Goal: Information Seeking & Learning: Learn about a topic

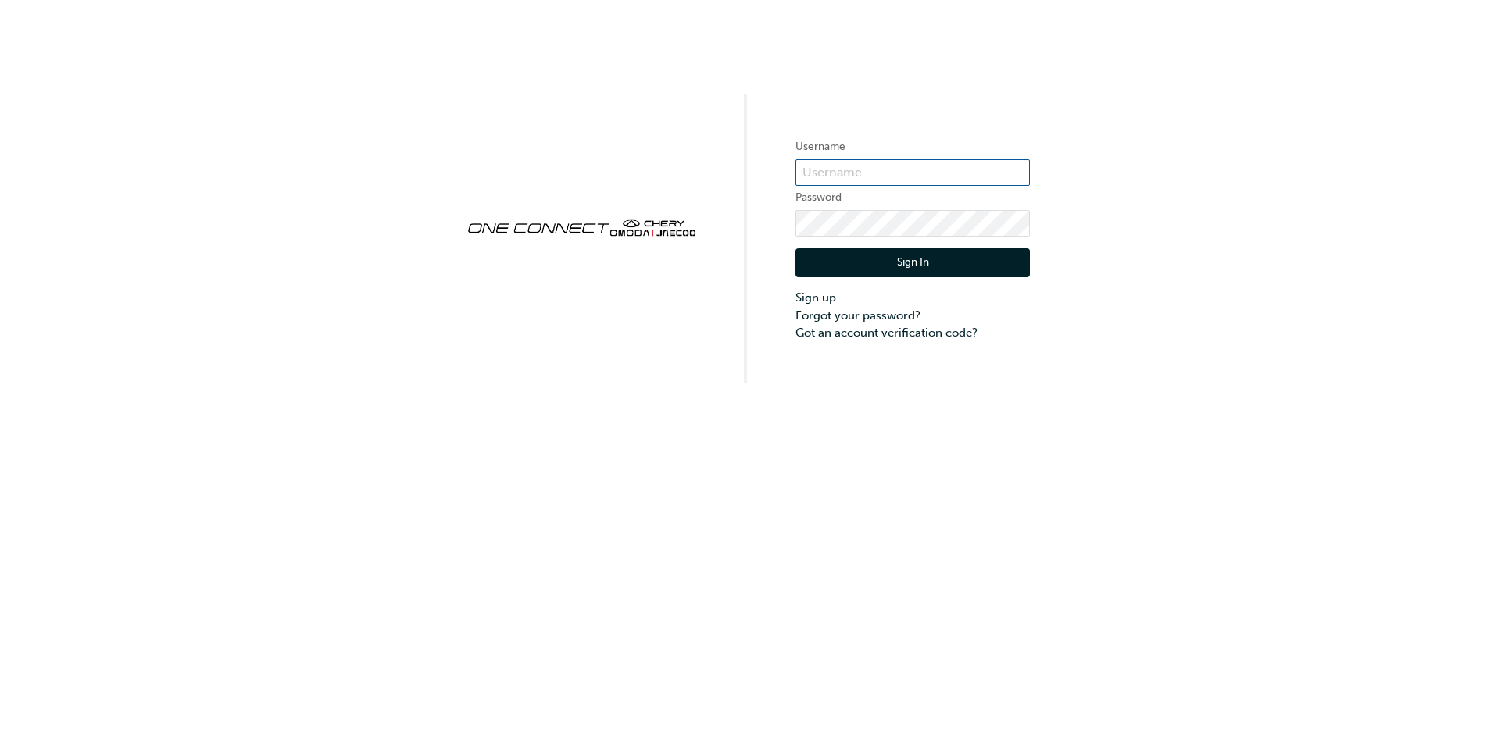
click at [891, 167] on input "text" at bounding box center [913, 172] width 234 height 27
type input "ONE00278"
click button "Sign In" at bounding box center [913, 263] width 234 height 30
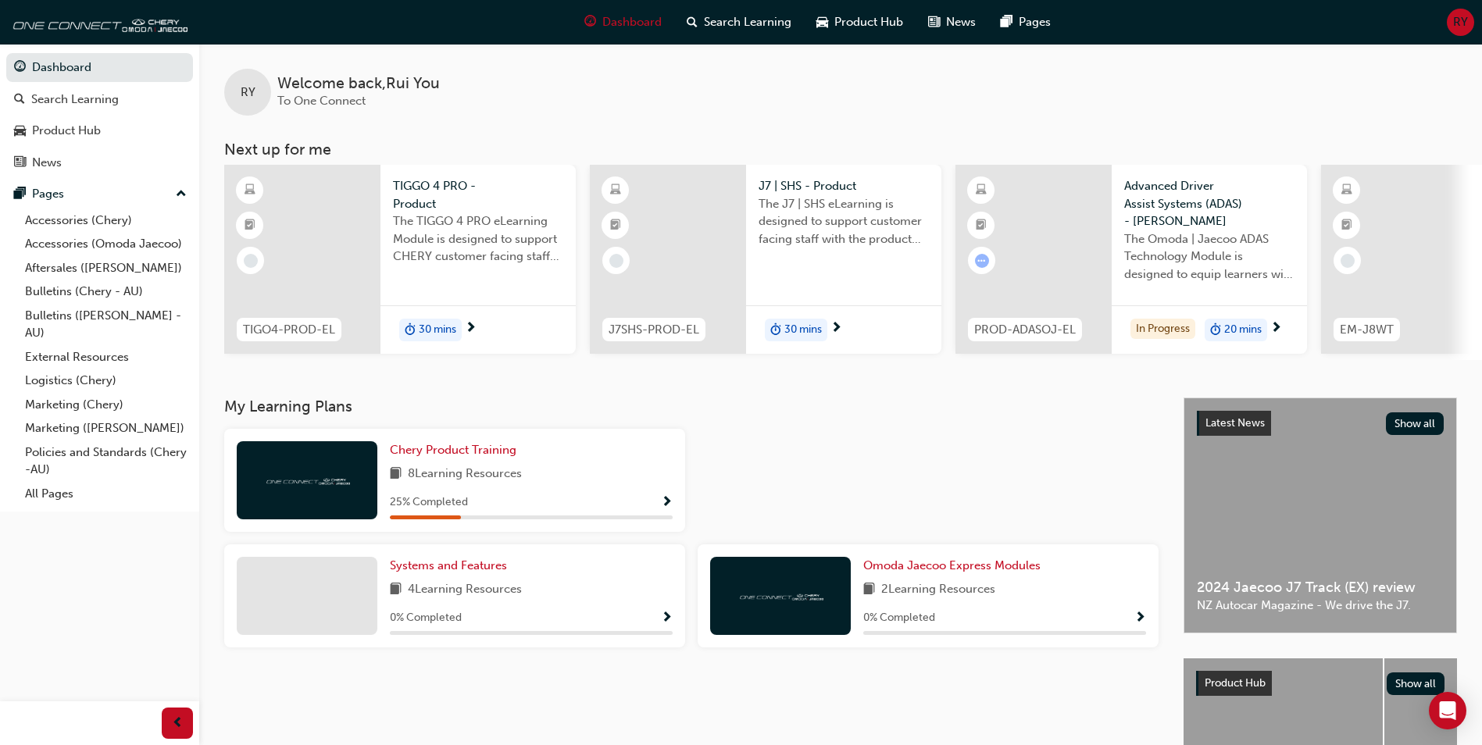
click at [1408, 212] on div at bounding box center [1399, 259] width 156 height 189
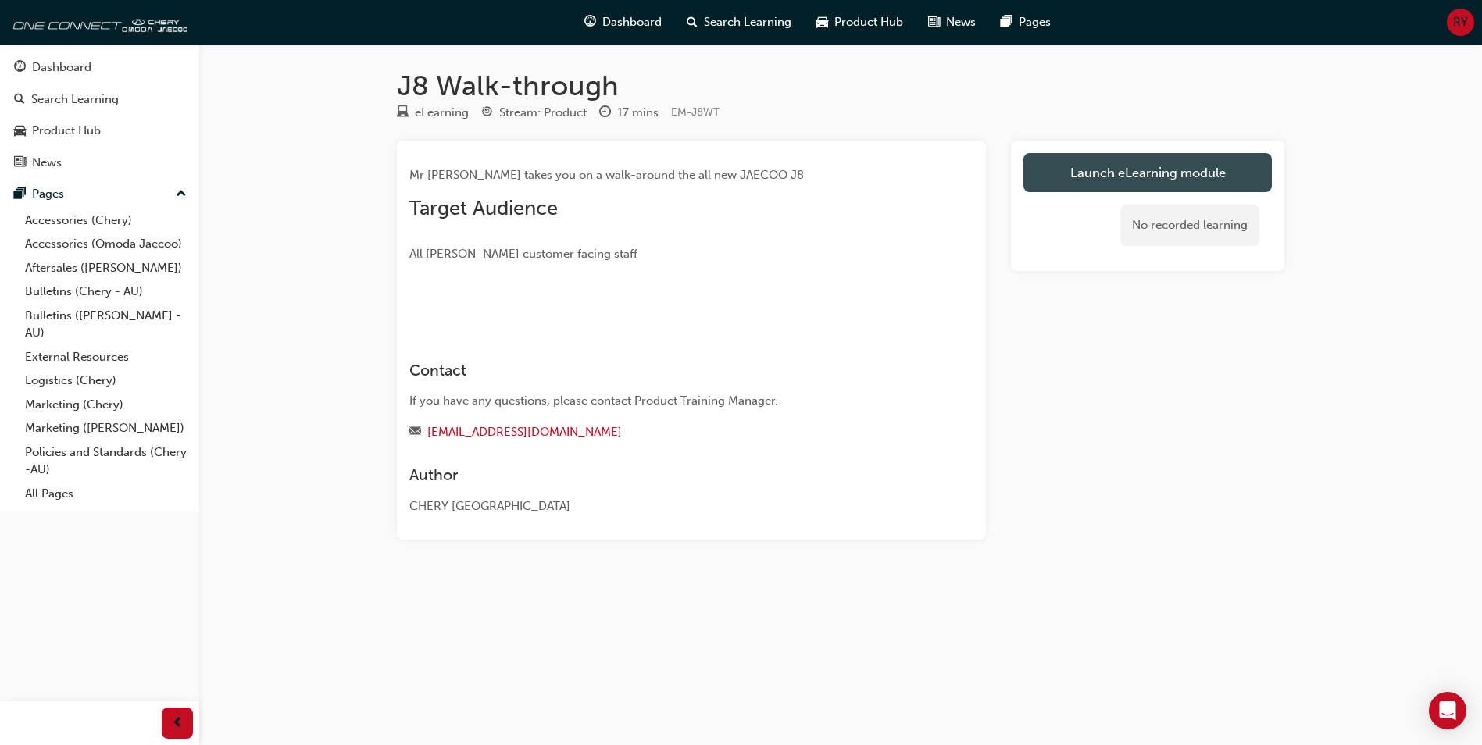
click at [1150, 176] on link "Launch eLearning module" at bounding box center [1148, 172] width 248 height 39
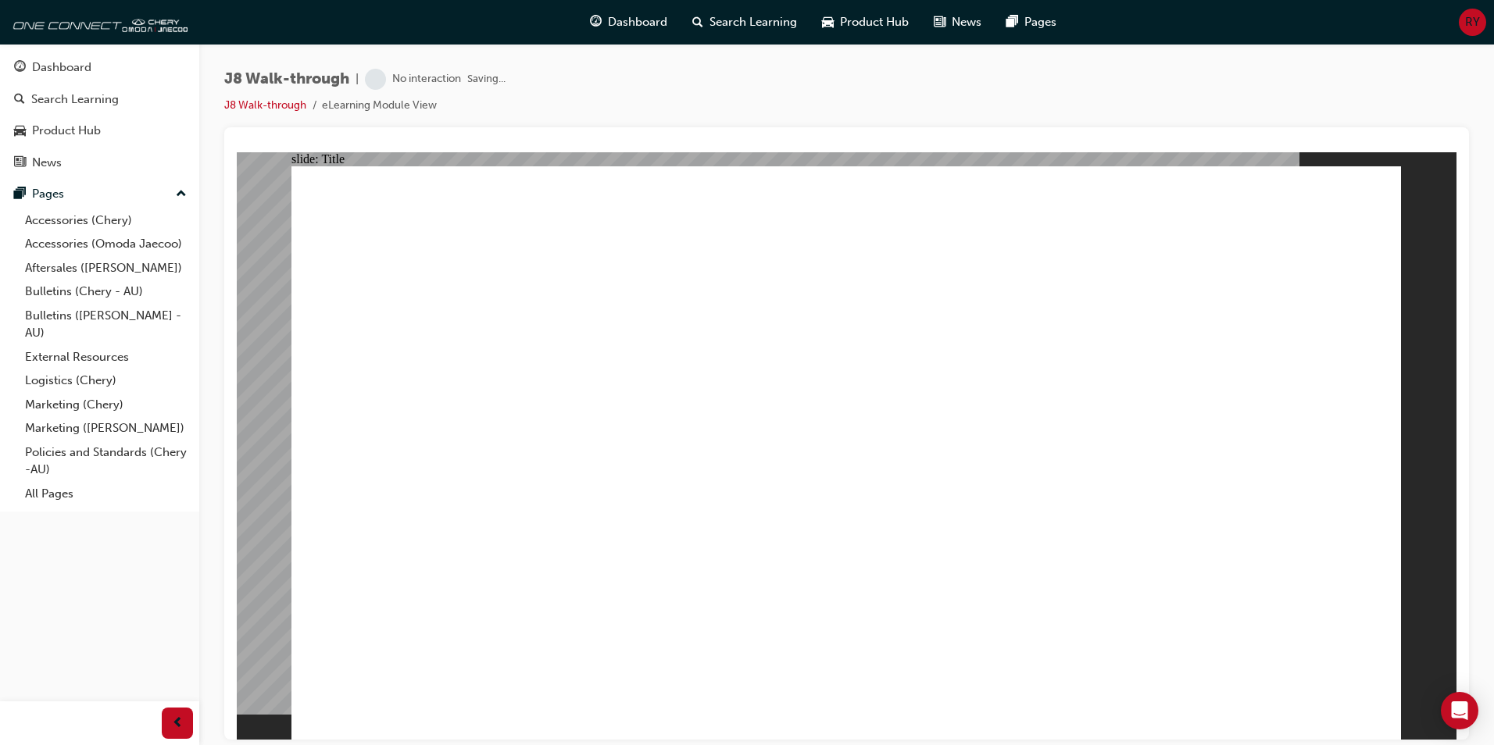
click at [778, 73] on div "J8 Walk-through | No interaction Saving... J8 Walk-through eLearning Module View" at bounding box center [846, 98] width 1245 height 59
